Goal: Navigation & Orientation: Find specific page/section

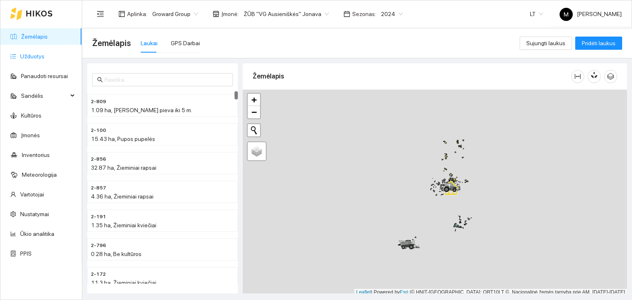
click at [39, 53] on link "Užduotys" at bounding box center [32, 56] width 24 height 7
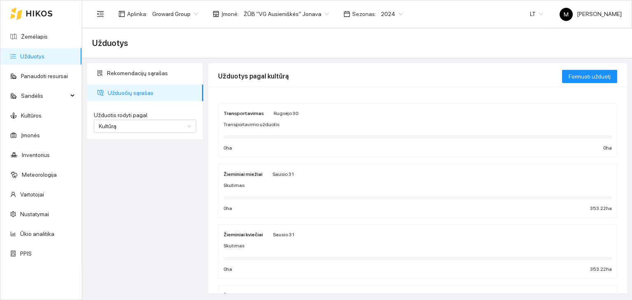
scroll to position [41, 0]
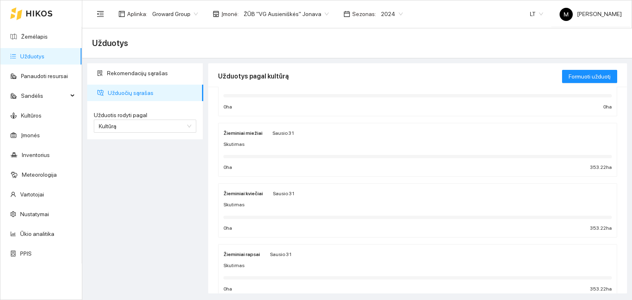
click at [261, 206] on div "Skutimas" at bounding box center [417, 205] width 388 height 8
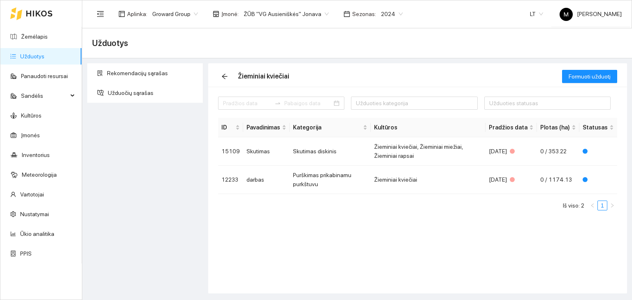
click at [381, 14] on span "2024" at bounding box center [392, 14] width 22 height 12
click at [383, 108] on div "2026" at bounding box center [380, 108] width 21 height 9
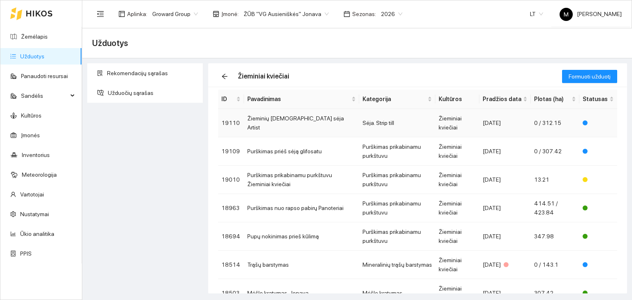
scroll to position [41, 0]
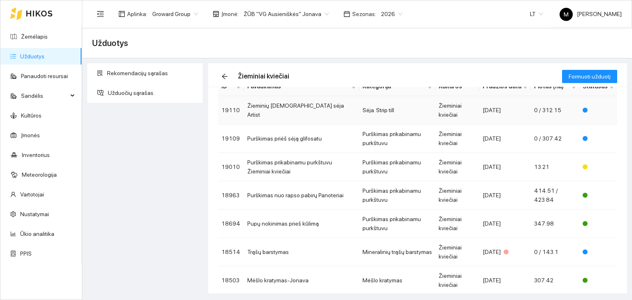
click at [284, 109] on td "Žieminių [DEMOGRAPHIC_DATA] sėja Artist" at bounding box center [301, 110] width 115 height 28
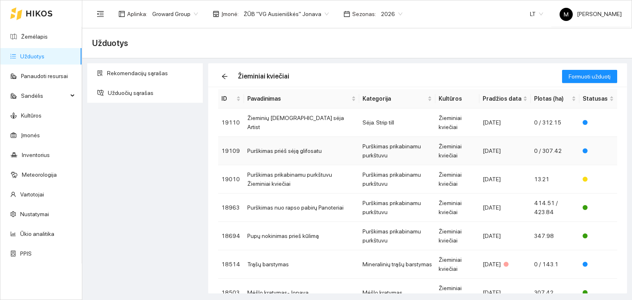
scroll to position [41, 0]
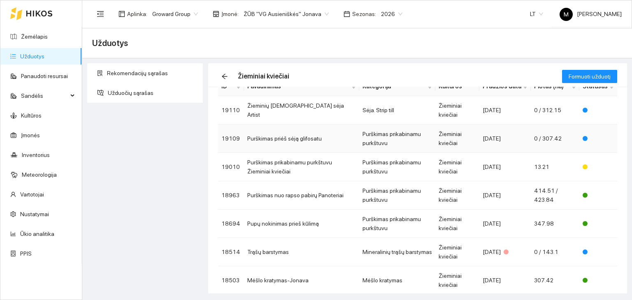
click at [278, 138] on td "Purškimas priėš sėją glifosatu" at bounding box center [301, 139] width 115 height 28
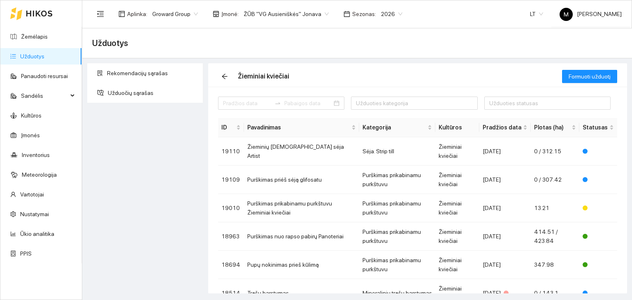
click at [42, 58] on link "Užduotys" at bounding box center [32, 56] width 24 height 7
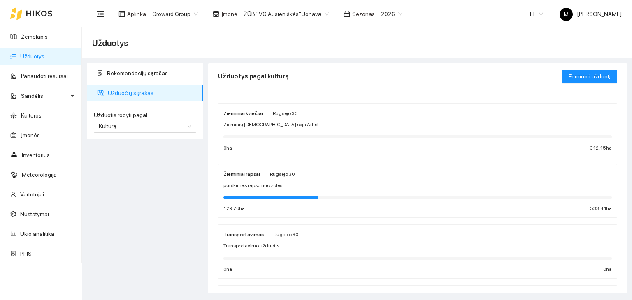
click at [261, 189] on div "Žieminiai rapsai [PERSON_NAME][DATE] purškimas rapso nuo žolės 129.76 ha 533.44…" at bounding box center [417, 191] width 388 height 44
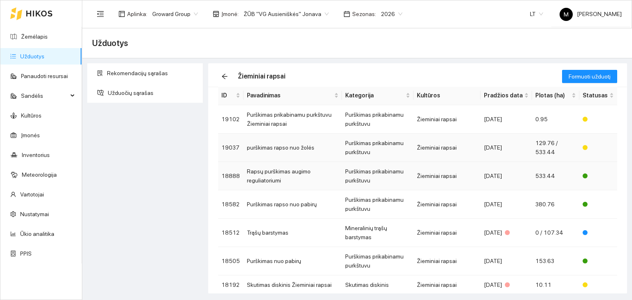
scroll to position [41, 0]
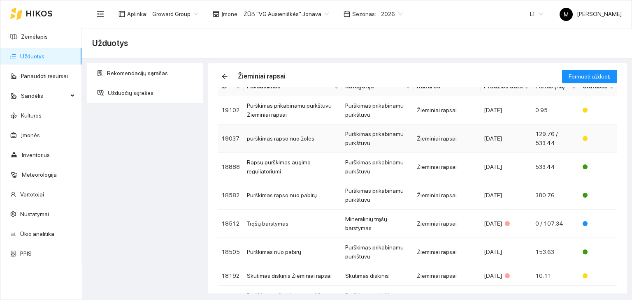
click at [281, 142] on td "purškimas rapso nuo žolės" at bounding box center [292, 139] width 98 height 28
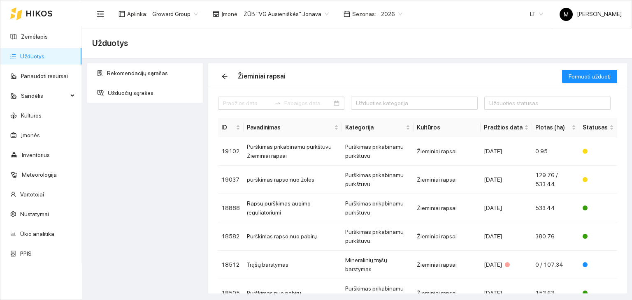
click at [41, 56] on link "Užduotys" at bounding box center [32, 56] width 24 height 7
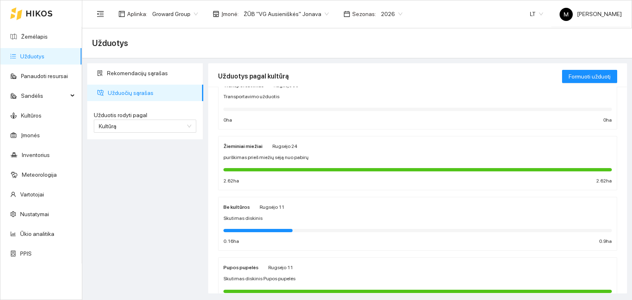
scroll to position [164, 0]
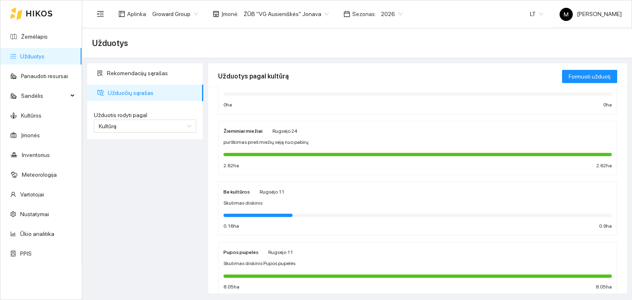
click at [306, 150] on div at bounding box center [417, 154] width 388 height 9
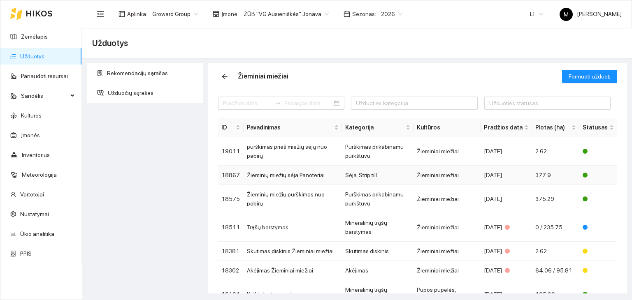
click at [302, 174] on td "Žieminių miežių sėja Panoteriai" at bounding box center [292, 175] width 98 height 19
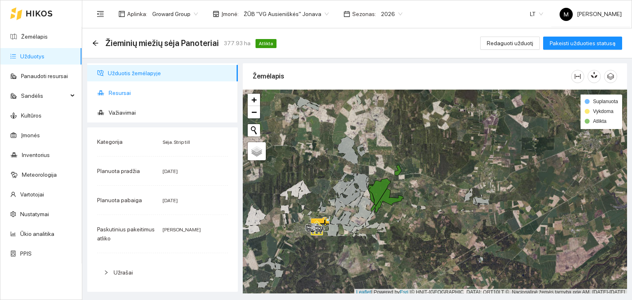
click at [125, 91] on span "Resursai" at bounding box center [170, 93] width 123 height 16
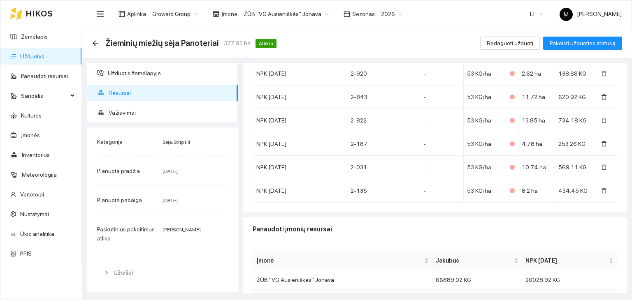
scroll to position [997, 0]
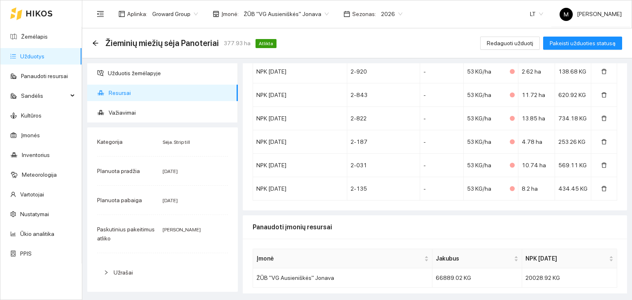
click at [40, 27] on ul "Žemėlapis Užduotys Panaudoti resursai Sandėlis Kultūros Įmonės Inventorius Mete…" at bounding box center [40, 145] width 81 height 237
click at [39, 56] on link "Užduotys" at bounding box center [32, 56] width 24 height 7
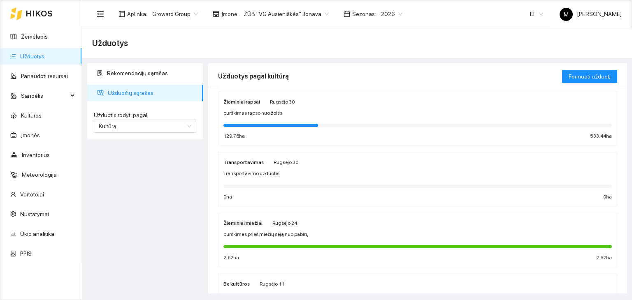
scroll to position [41, 0]
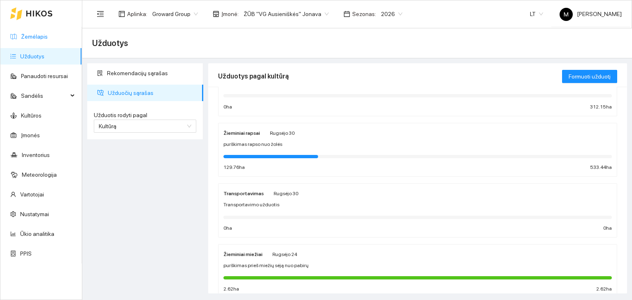
click at [36, 33] on link "Žemėlapis" at bounding box center [34, 36] width 27 height 7
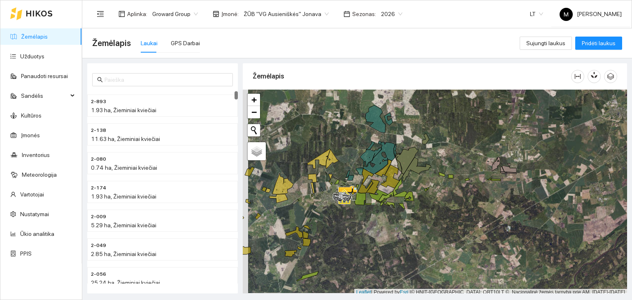
scroll to position [2, 0]
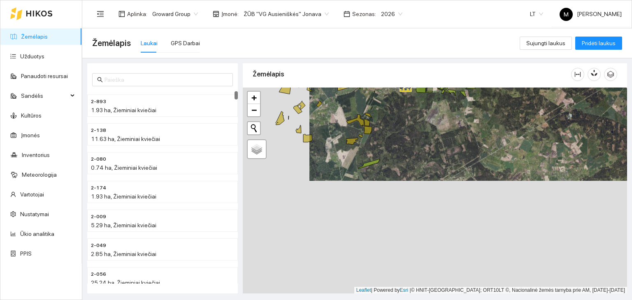
drag, startPoint x: 288, startPoint y: 241, endPoint x: 351, endPoint y: 128, distance: 128.5
click at [352, 116] on div at bounding box center [435, 191] width 384 height 206
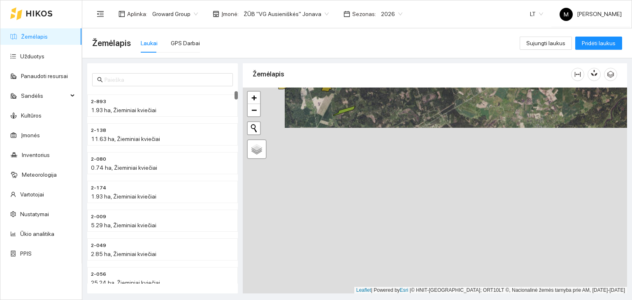
drag, startPoint x: 349, startPoint y: 203, endPoint x: 309, endPoint y: 144, distance: 70.9
click at [309, 144] on div at bounding box center [435, 191] width 384 height 206
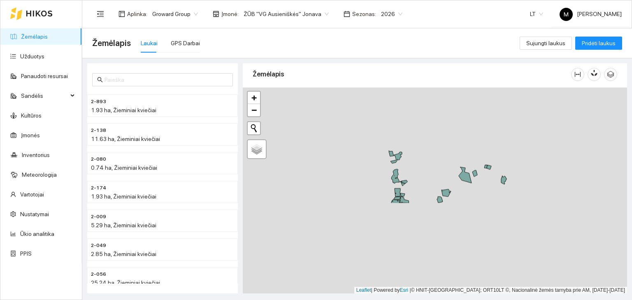
drag, startPoint x: 445, startPoint y: 219, endPoint x: 369, endPoint y: 105, distance: 137.0
click at [369, 105] on div at bounding box center [435, 191] width 384 height 206
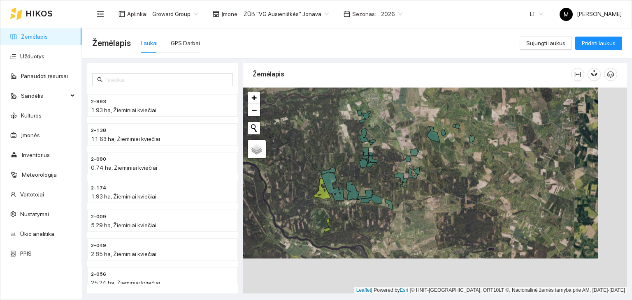
drag, startPoint x: 415, startPoint y: 220, endPoint x: 387, endPoint y: 184, distance: 45.6
click at [387, 184] on div at bounding box center [435, 191] width 384 height 206
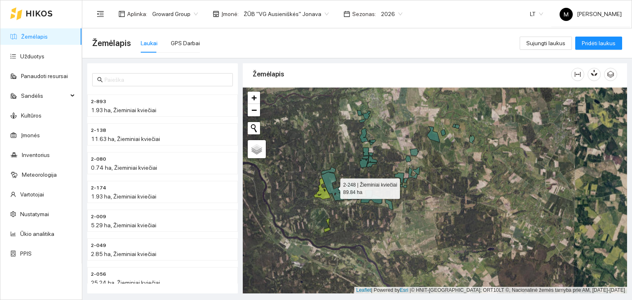
click at [324, 176] on icon at bounding box center [332, 186] width 23 height 29
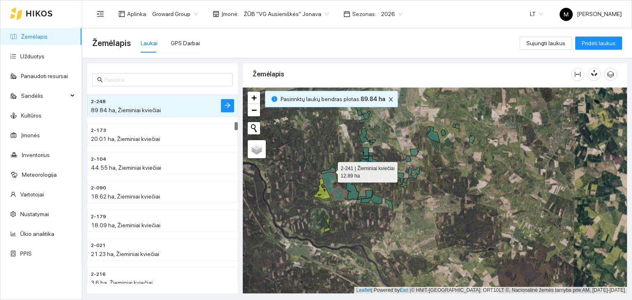
click at [331, 170] on icon at bounding box center [328, 170] width 15 height 7
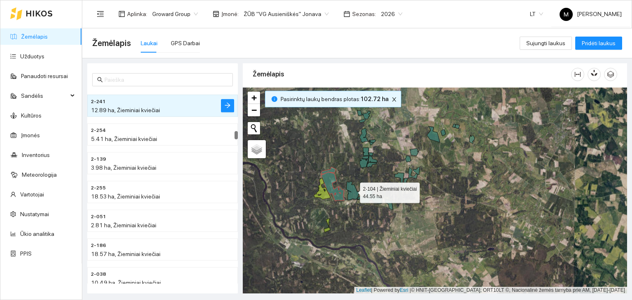
click at [353, 191] on icon at bounding box center [352, 190] width 13 height 19
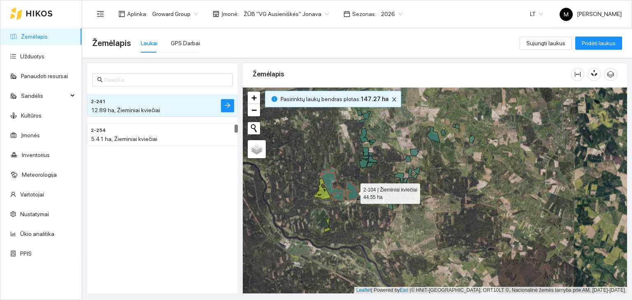
scroll to position [862, 0]
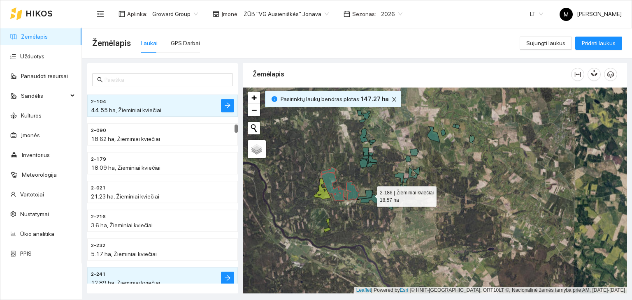
click at [369, 194] on icon at bounding box center [365, 195] width 16 height 10
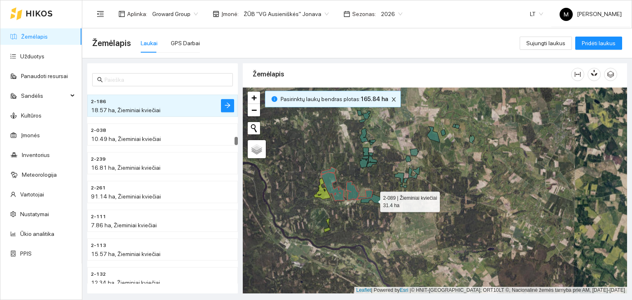
click at [375, 197] on icon at bounding box center [371, 198] width 21 height 9
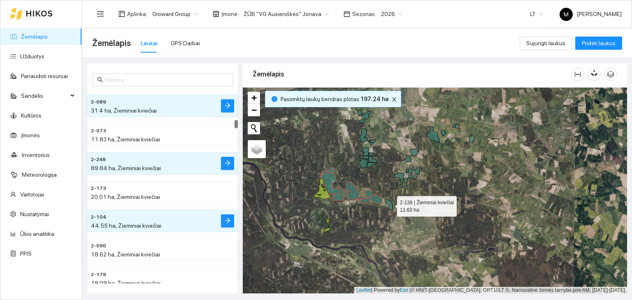
click at [390, 206] on icon at bounding box center [388, 204] width 7 height 11
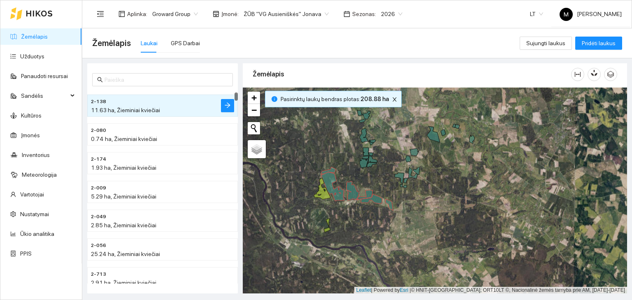
click at [336, 261] on div at bounding box center [435, 191] width 384 height 206
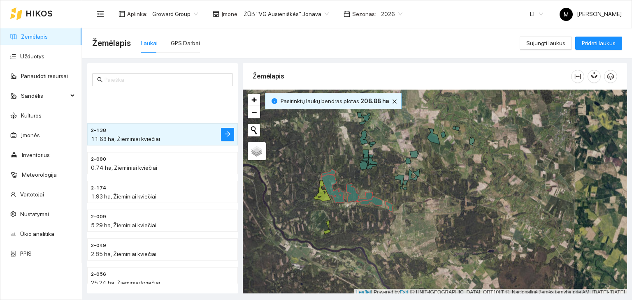
scroll to position [2, 0]
